Goal: Find specific page/section: Find specific page/section

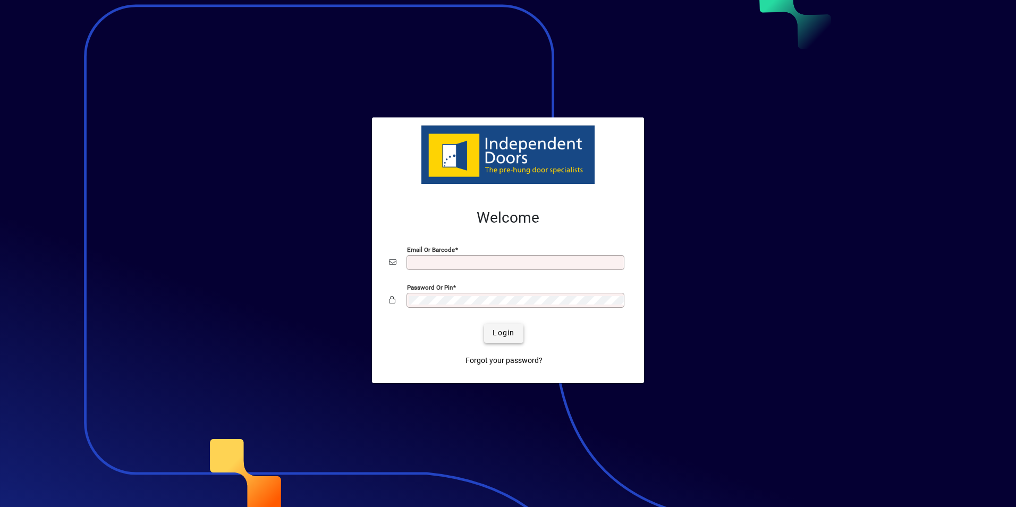
type input "**********"
click at [508, 332] on span "Login" at bounding box center [503, 332] width 22 height 11
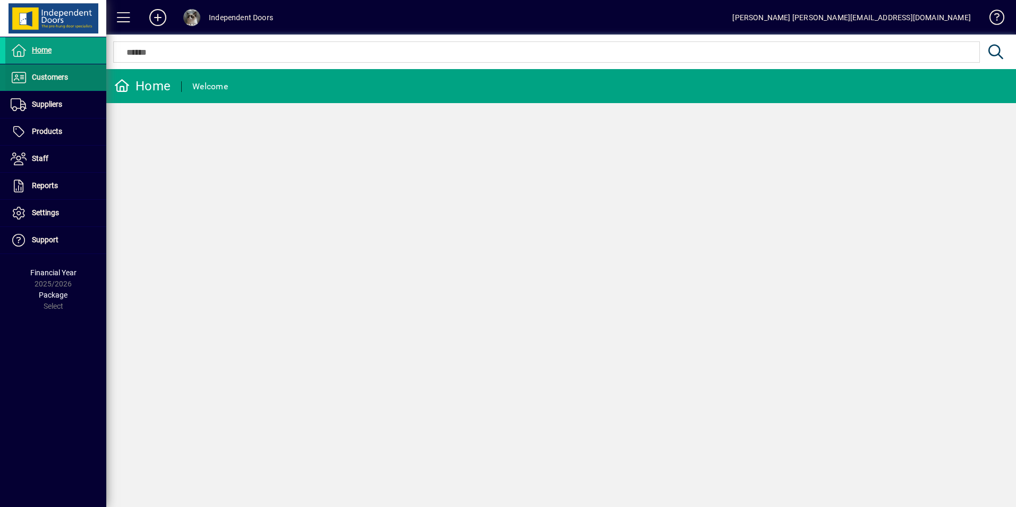
click at [48, 75] on span "Customers" at bounding box center [50, 77] width 36 height 8
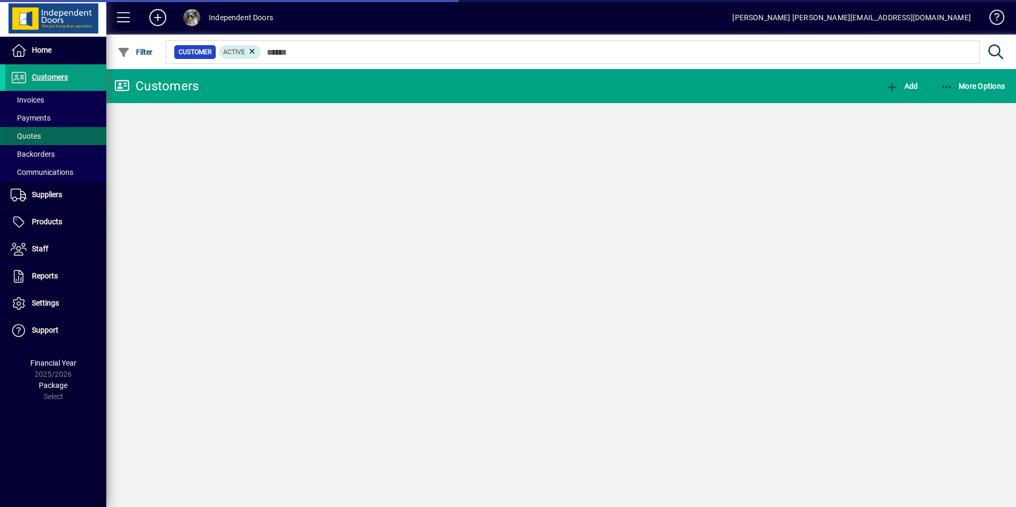
click at [61, 132] on span at bounding box center [55, 135] width 101 height 25
